Goal: Task Accomplishment & Management: Use online tool/utility

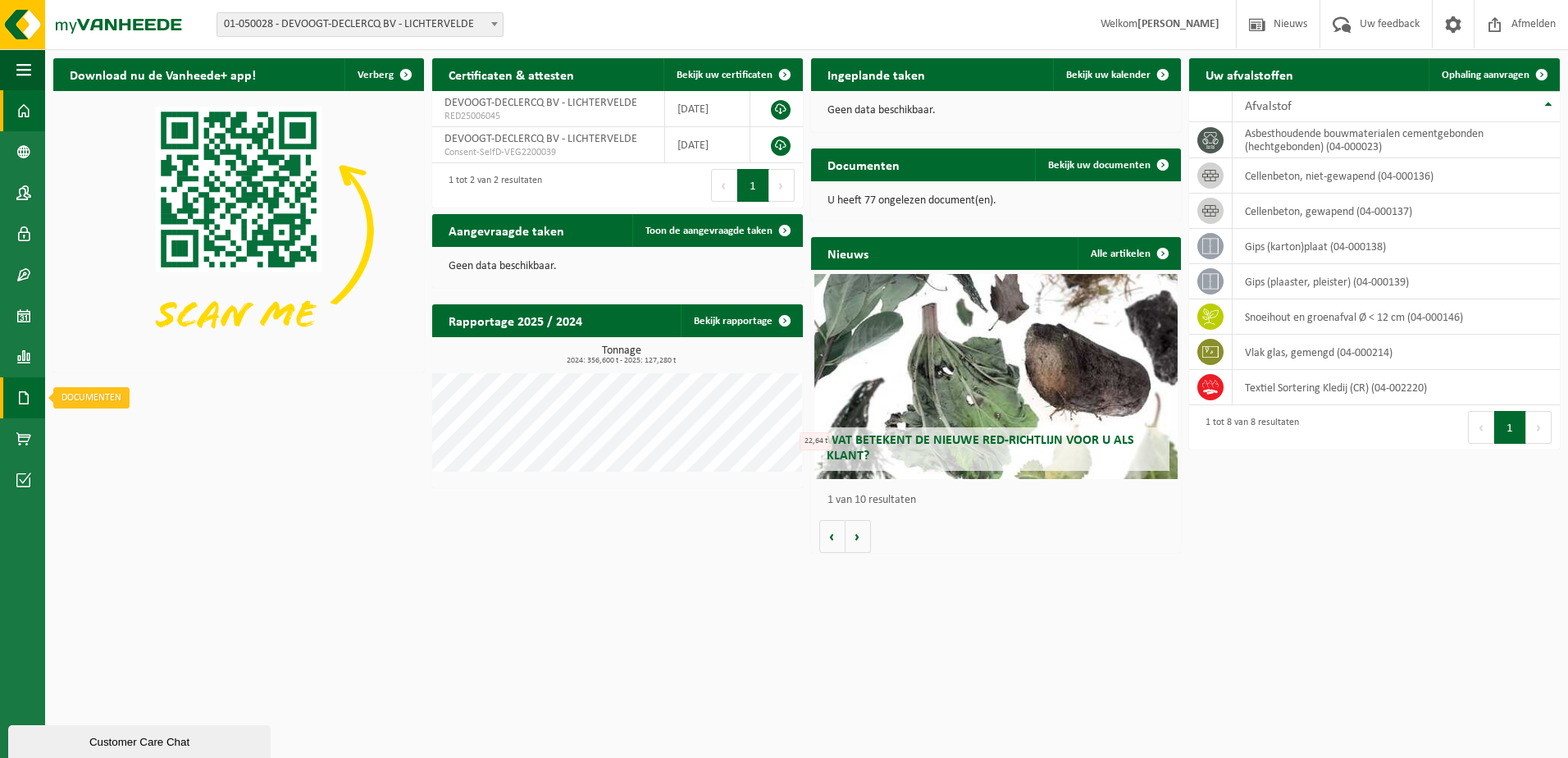
click at [33, 398] on link "Documenten" at bounding box center [22, 398] width 45 height 41
click at [123, 439] on span "Documenten" at bounding box center [125, 433] width 60 height 31
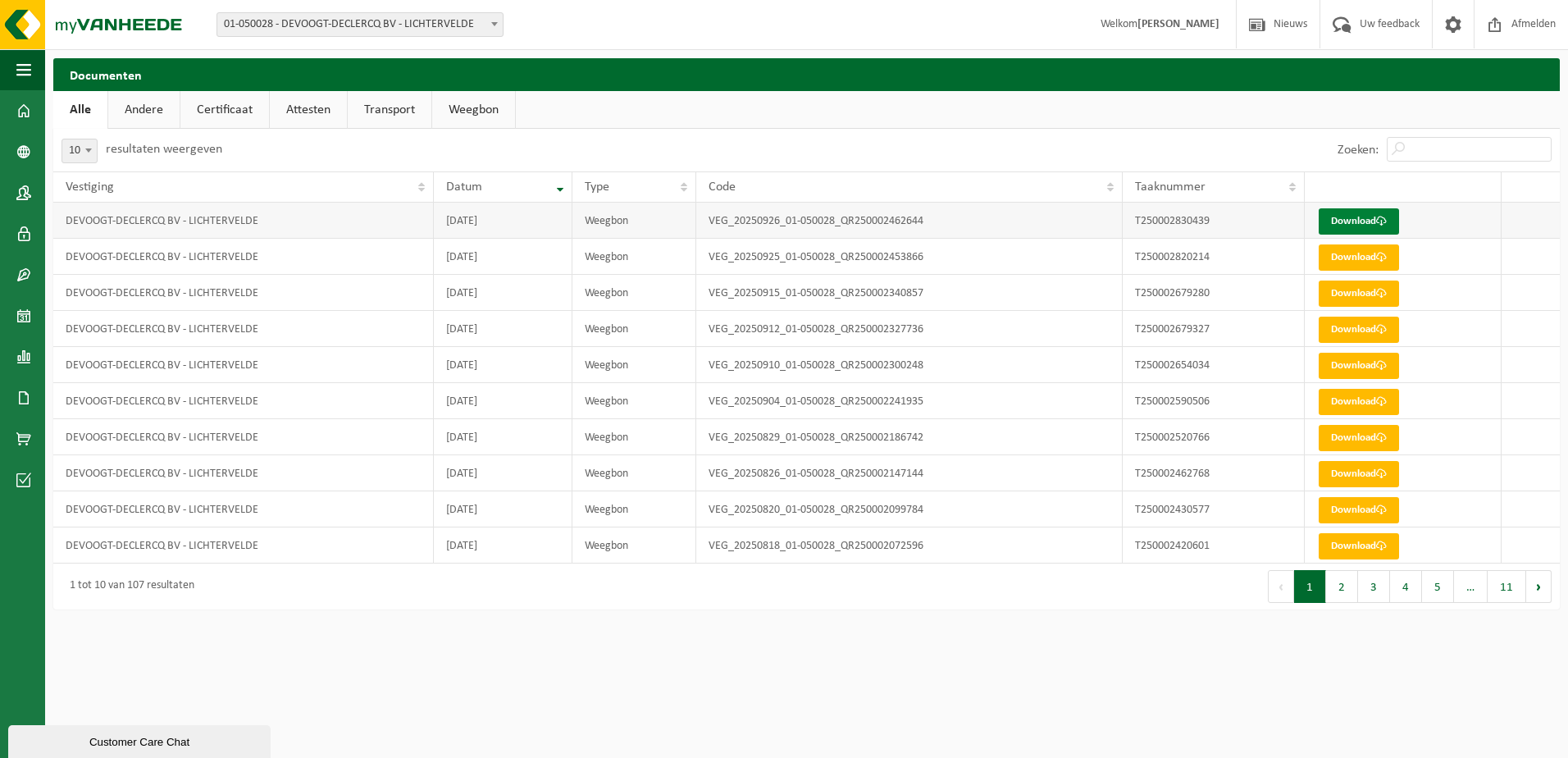
click at [1341, 220] on link "Download" at bounding box center [1359, 221] width 80 height 27
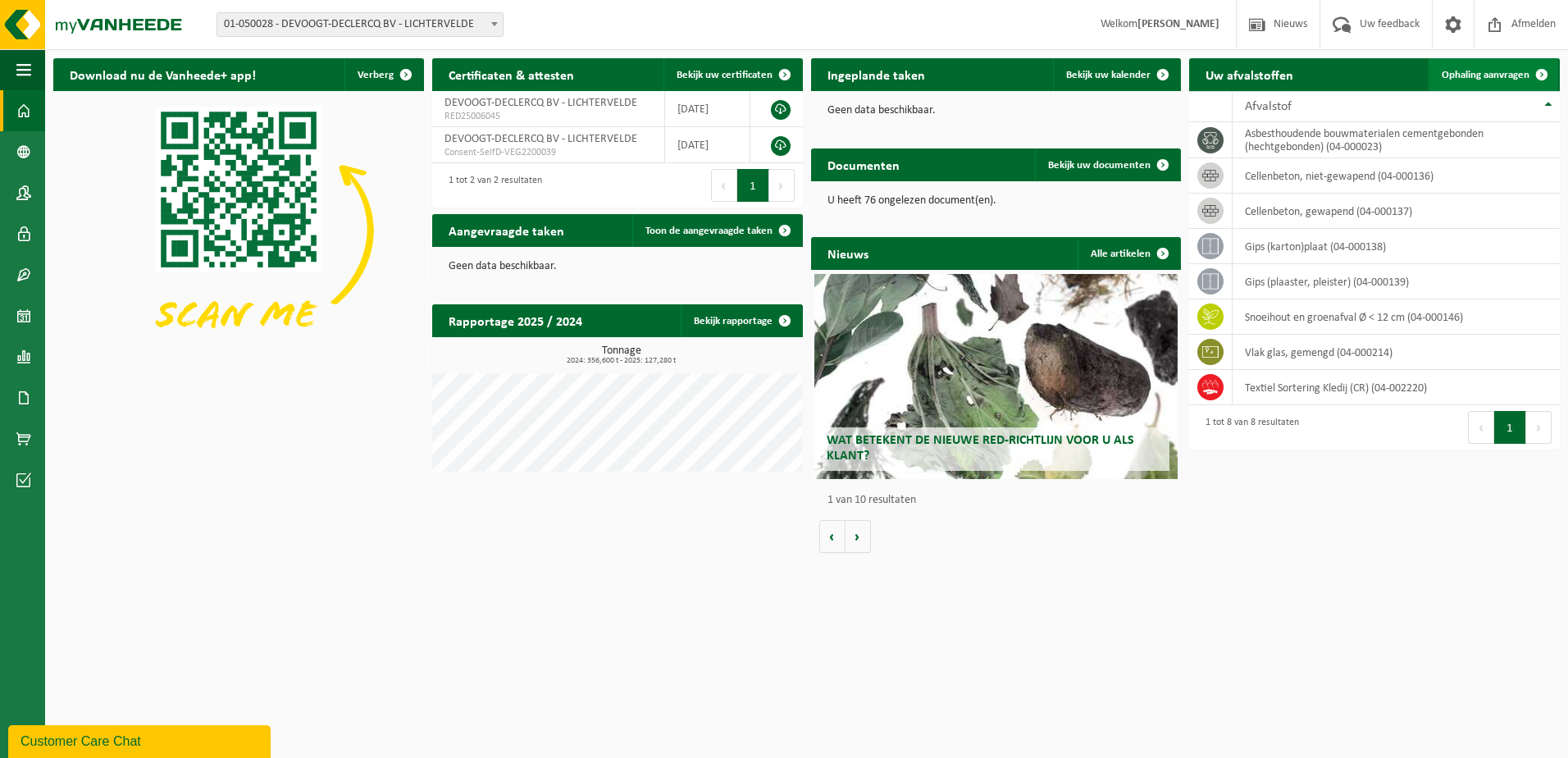
click at [1486, 76] on span "Ophaling aanvragen" at bounding box center [1486, 75] width 88 height 11
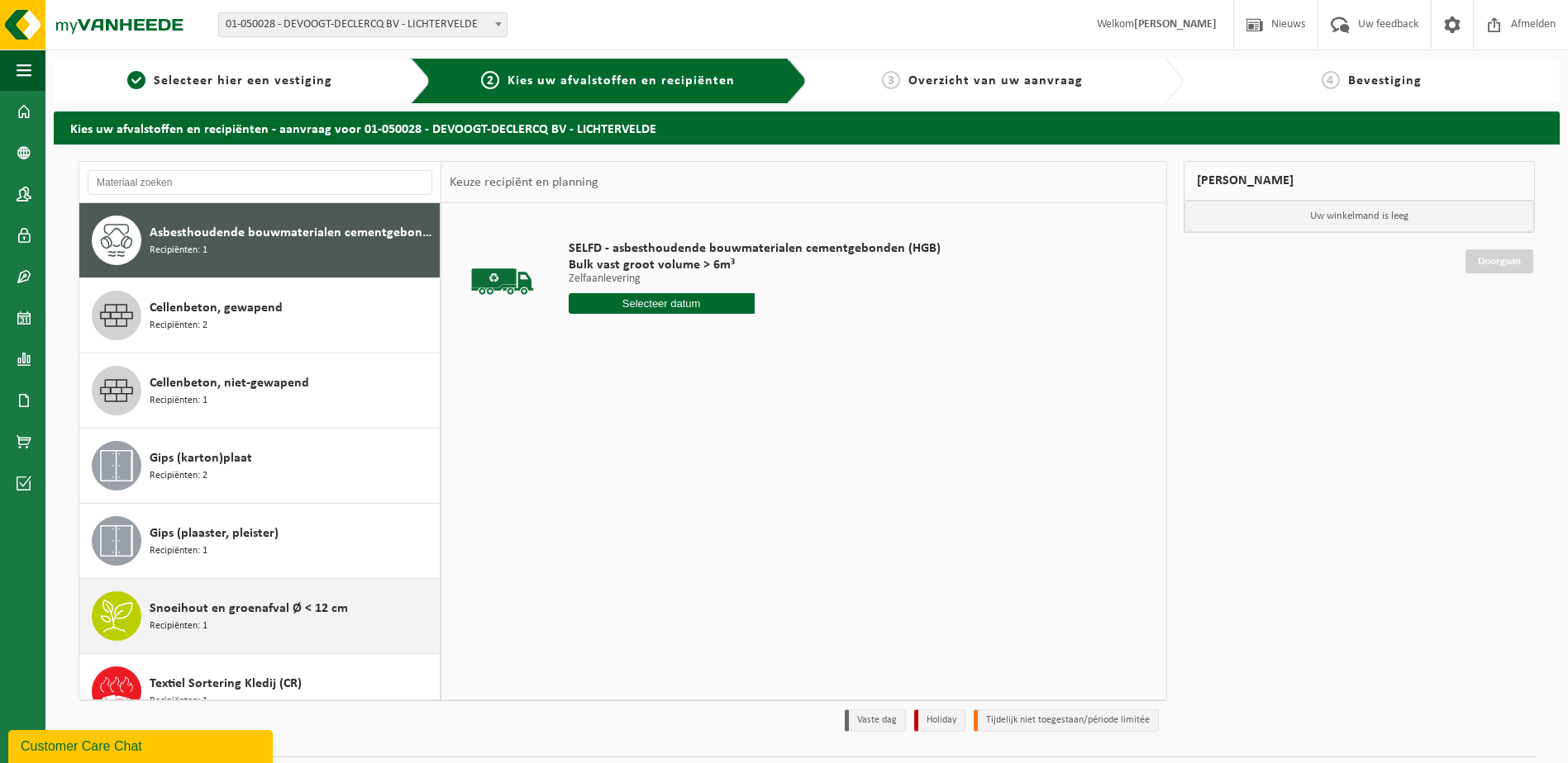
click at [225, 618] on div "Snoeihout en groenafval Ø < 12 cm Recipiënten: 1" at bounding box center [292, 617] width 286 height 50
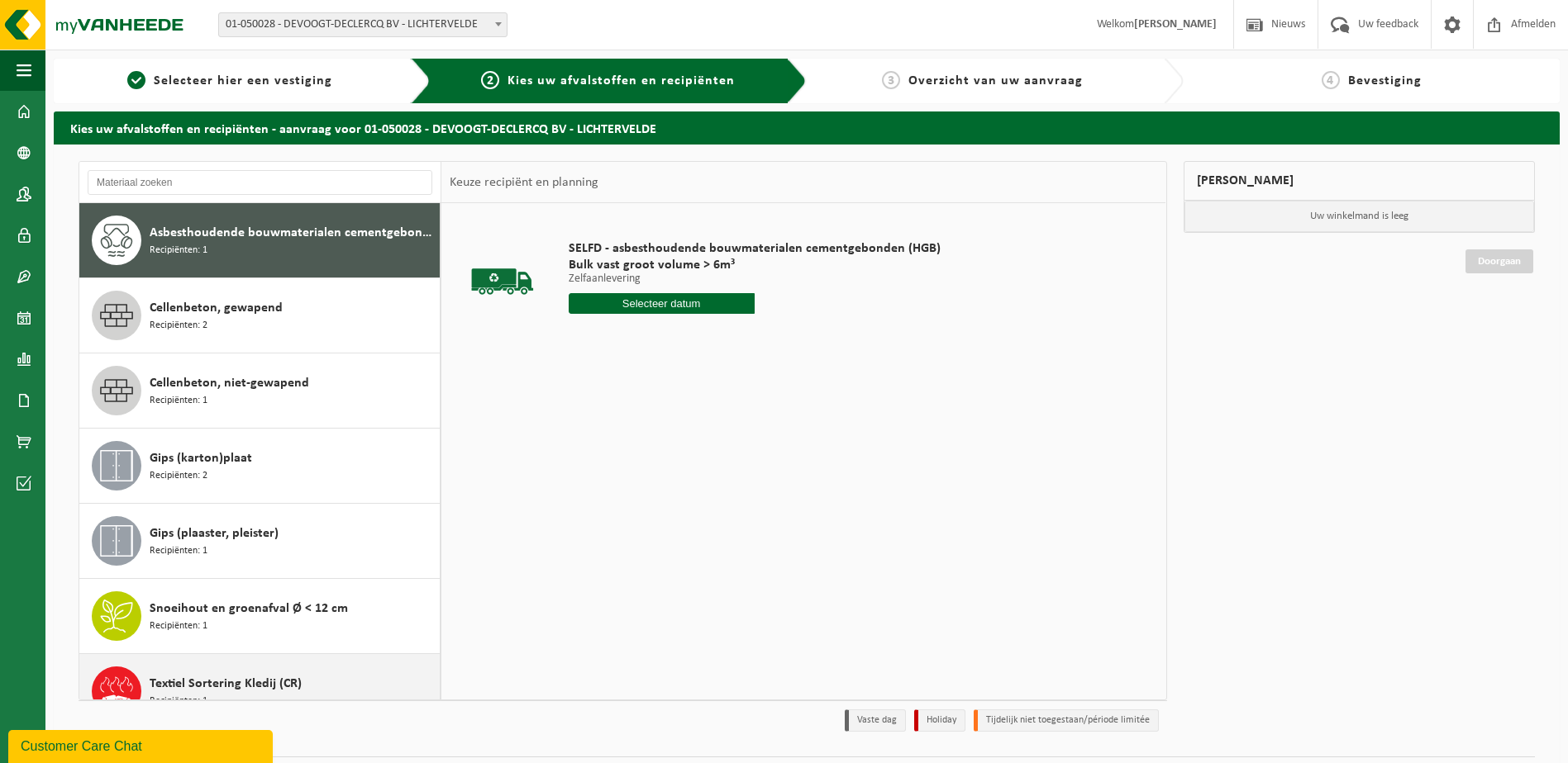
scroll to position [104, 0]
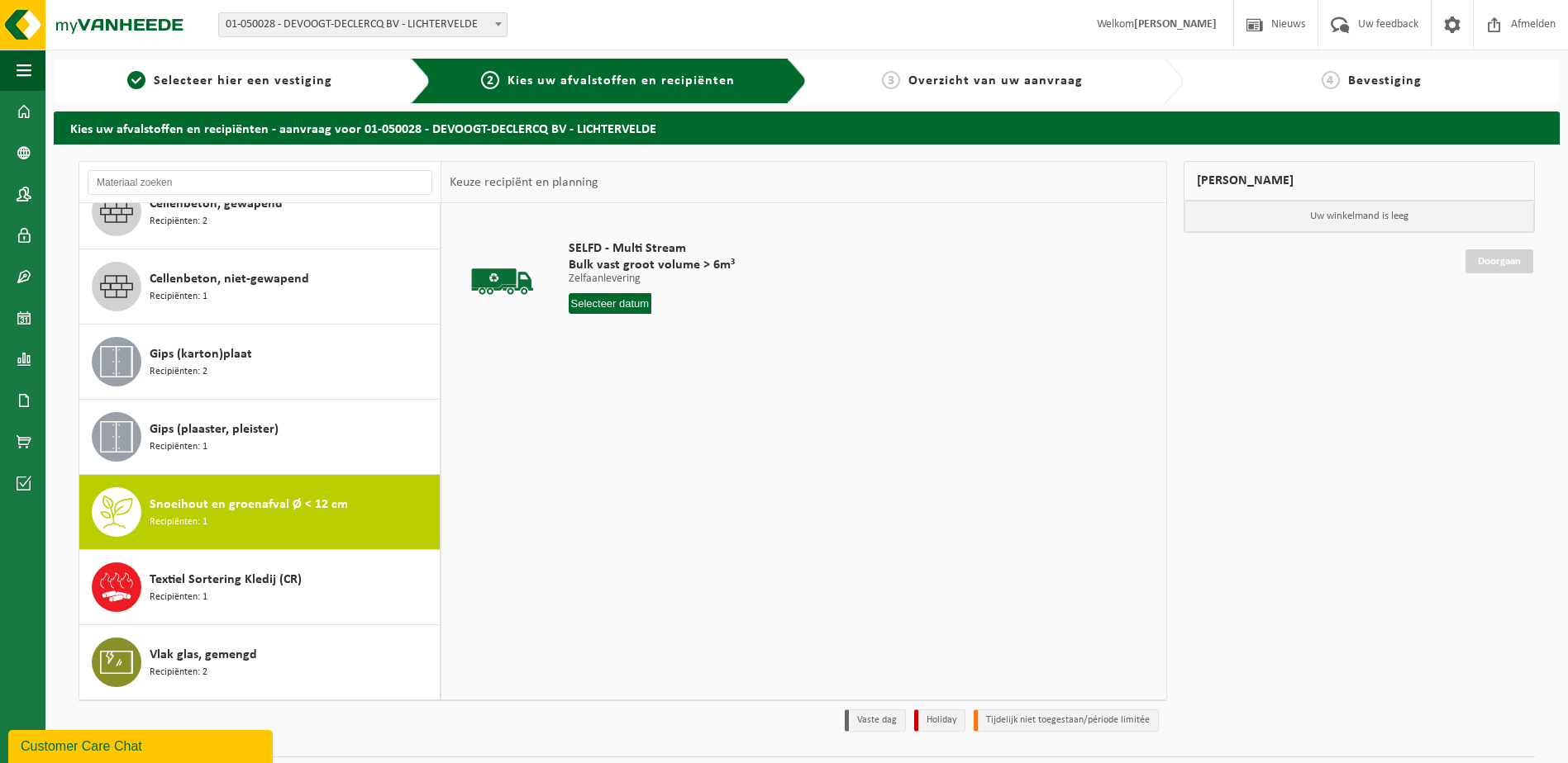
click at [632, 307] on input "text" at bounding box center [610, 304] width 84 height 20
click at [761, 342] on icon at bounding box center [756, 341] width 27 height 27
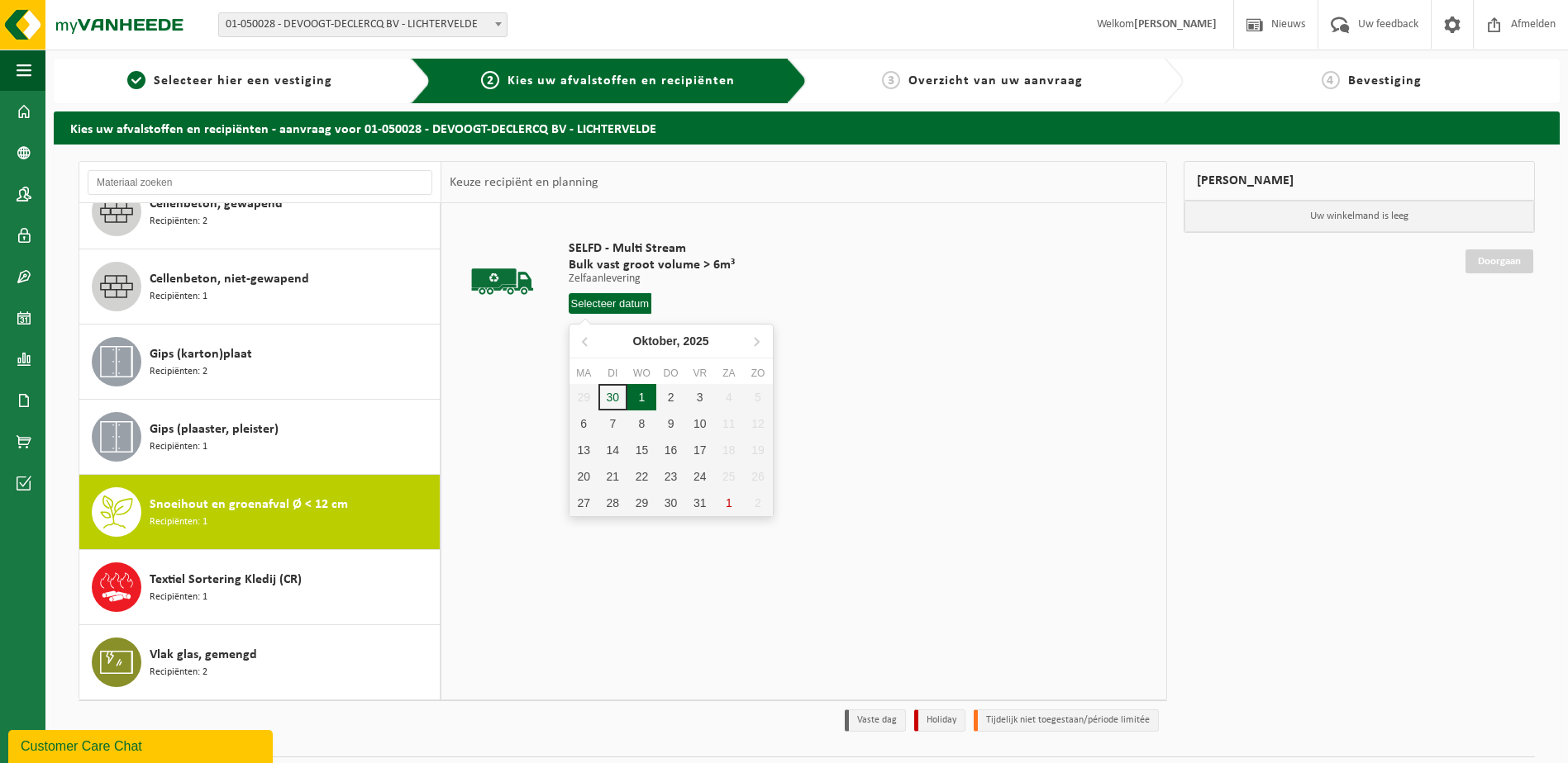
click at [644, 400] on div "1" at bounding box center [641, 397] width 29 height 27
type input "Van 2025-10-01"
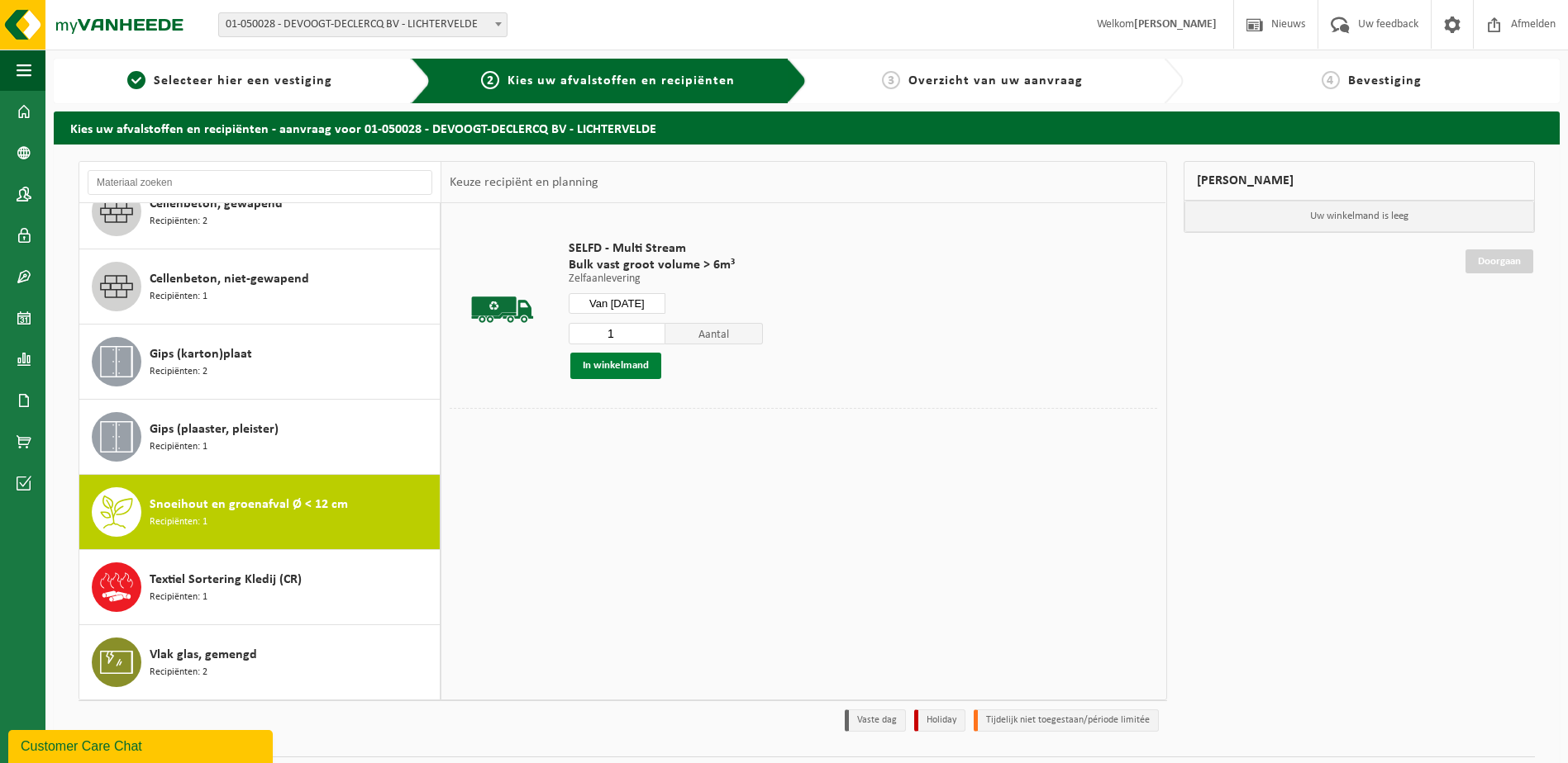
click at [611, 361] on button "In winkelmand" at bounding box center [615, 365] width 91 height 27
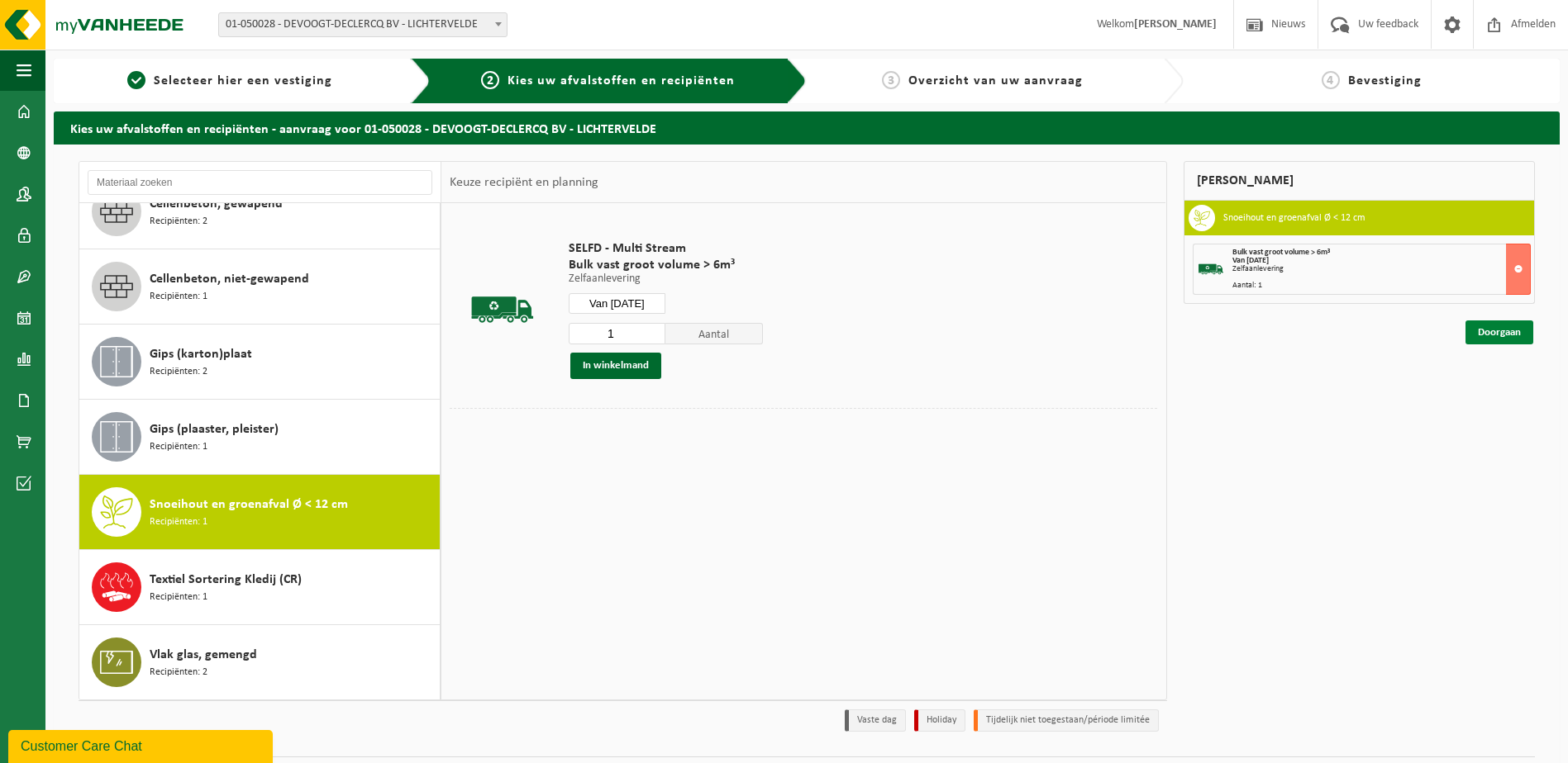
click at [1511, 335] on link "Doorgaan" at bounding box center [1499, 332] width 68 height 24
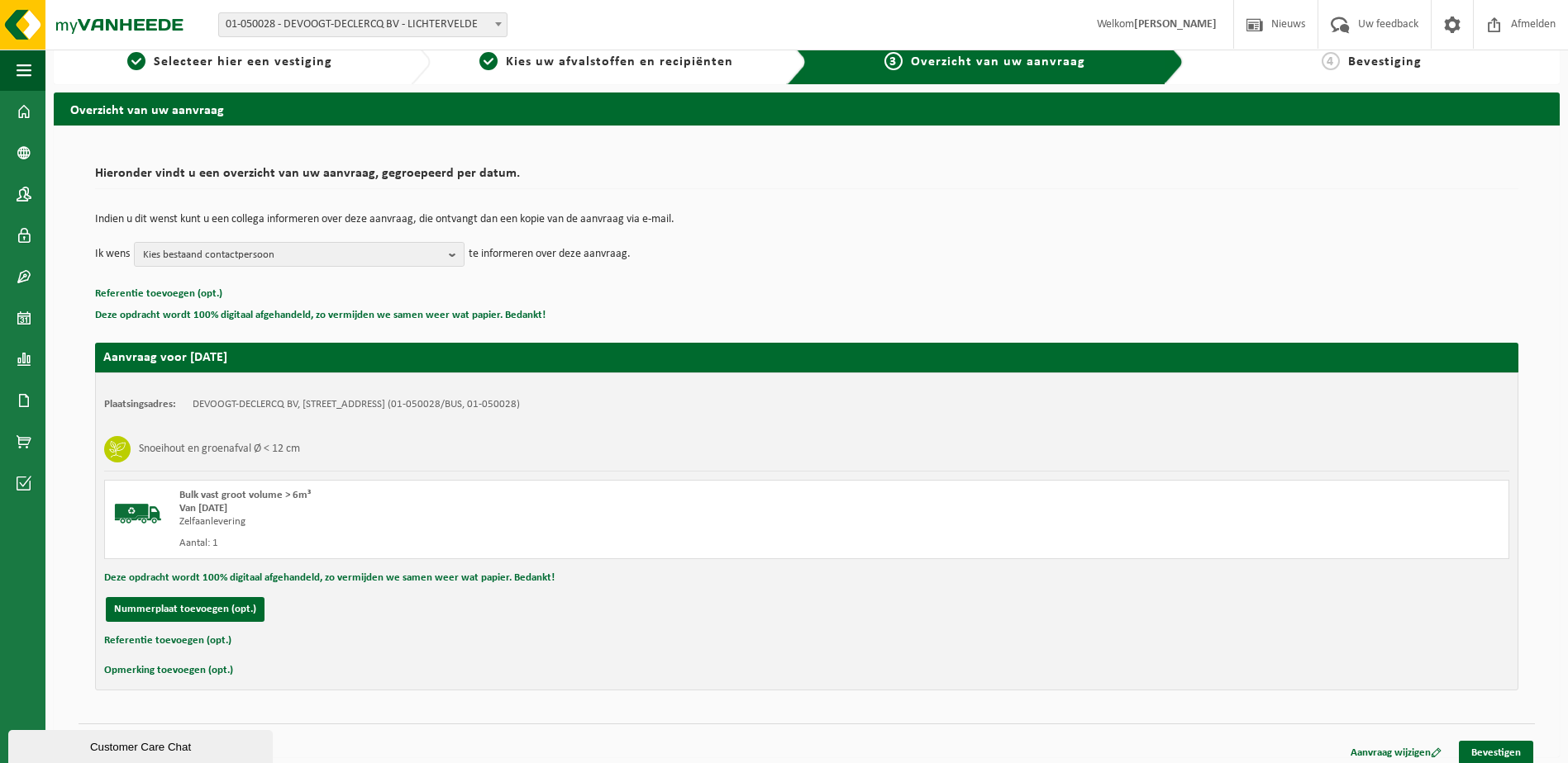
scroll to position [29, 0]
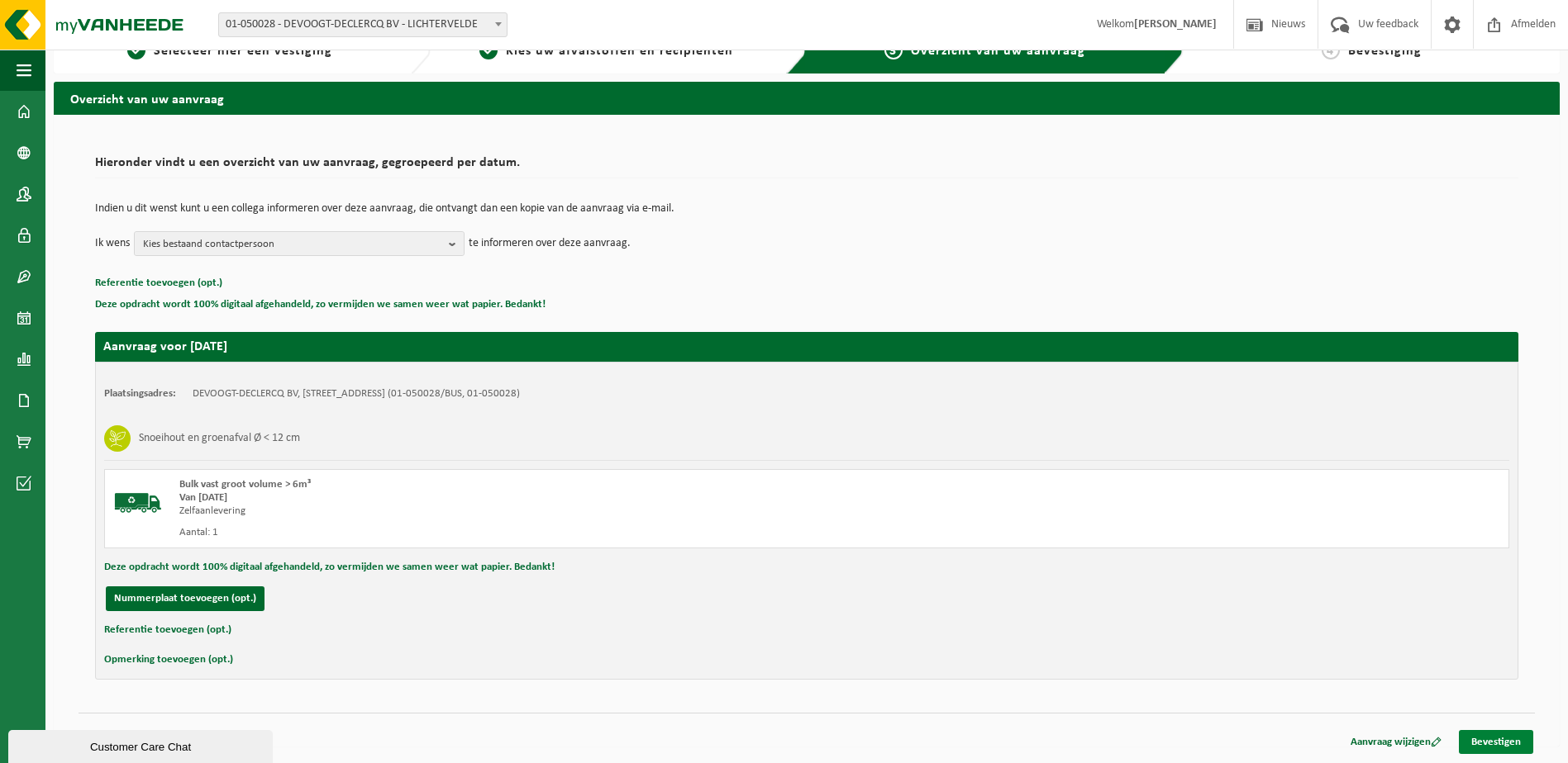
click at [1500, 739] on link "Bevestigen" at bounding box center [1495, 742] width 75 height 24
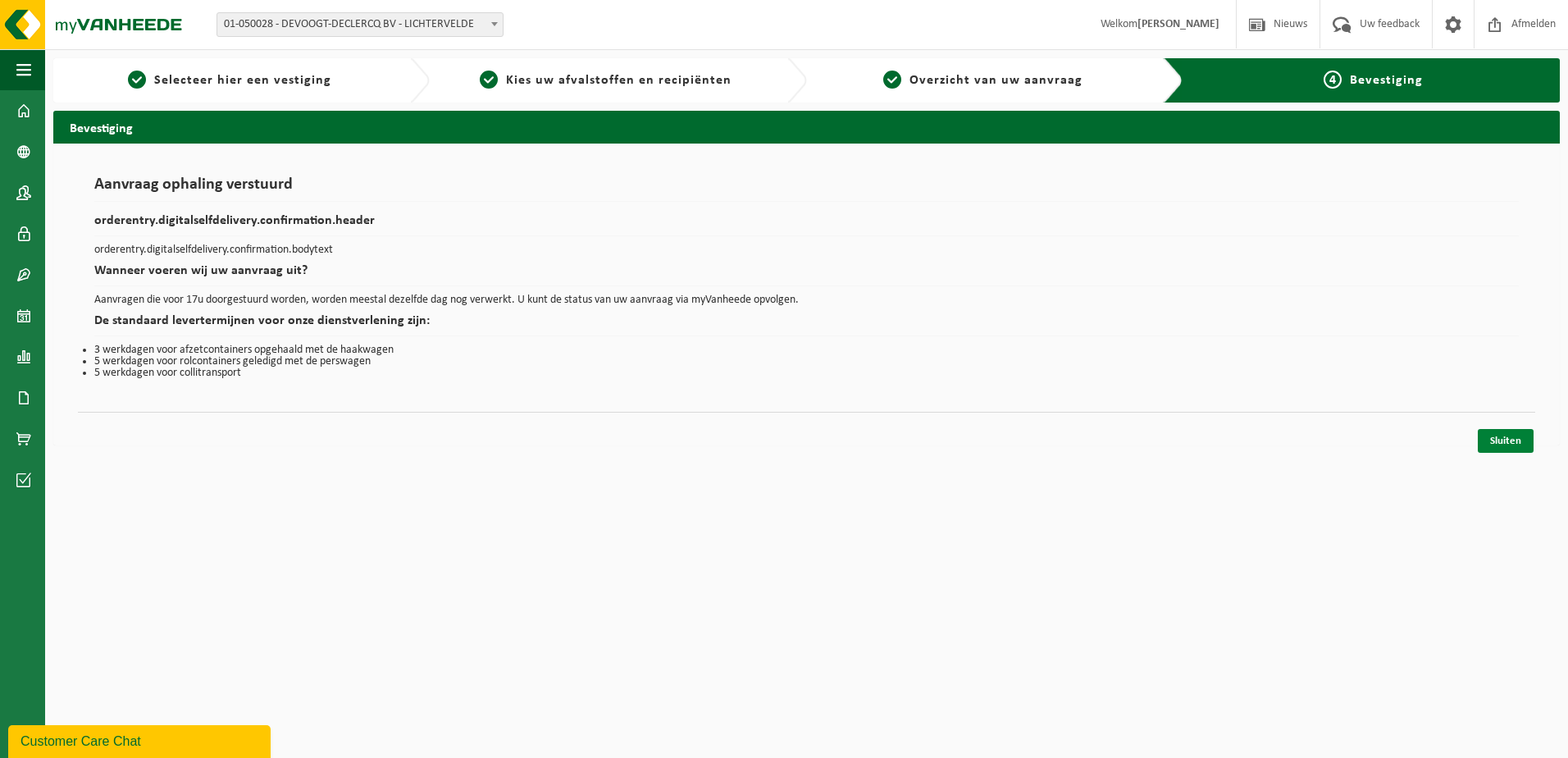
click at [1514, 442] on link "Sluiten" at bounding box center [1505, 441] width 56 height 24
